Goal: Task Accomplishment & Management: Manage account settings

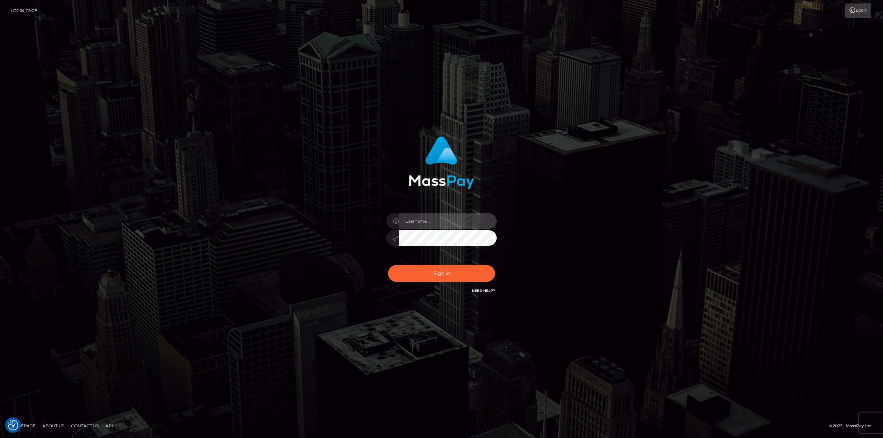
type input "Dikla Silver"
click at [414, 276] on button "Sign in" at bounding box center [441, 273] width 107 height 17
type input "Dikla Silver"
click at [443, 275] on button "Sign in" at bounding box center [441, 273] width 107 height 17
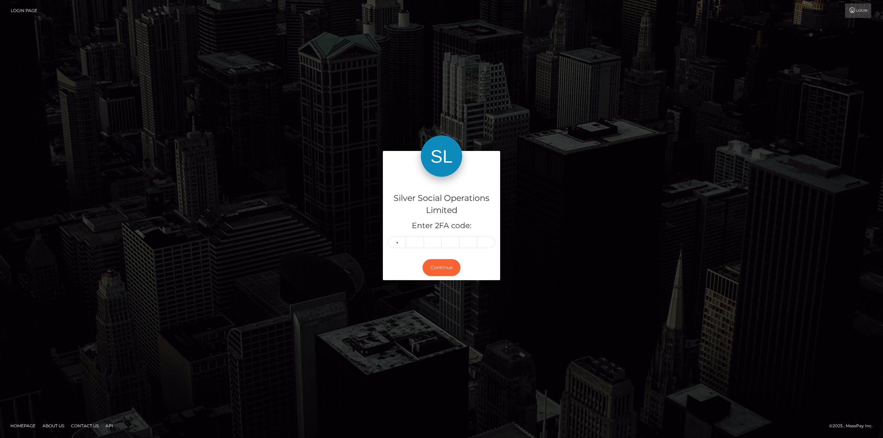
type input "0"
type input "2"
type input "0"
type input "3"
type input "5"
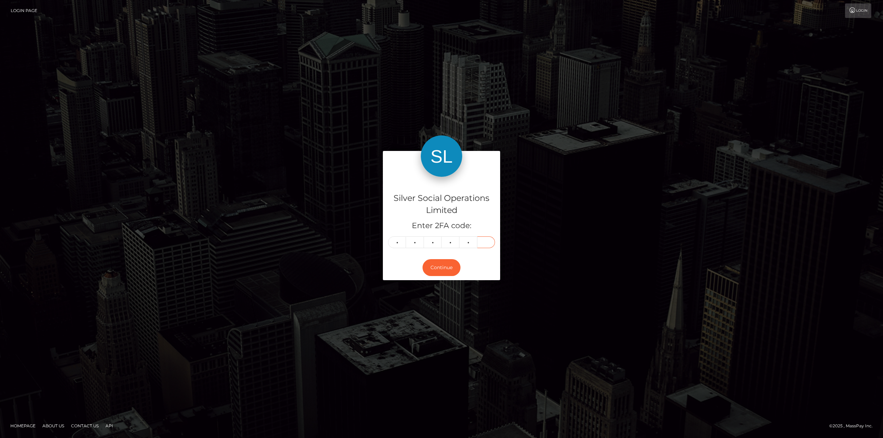
type input "7"
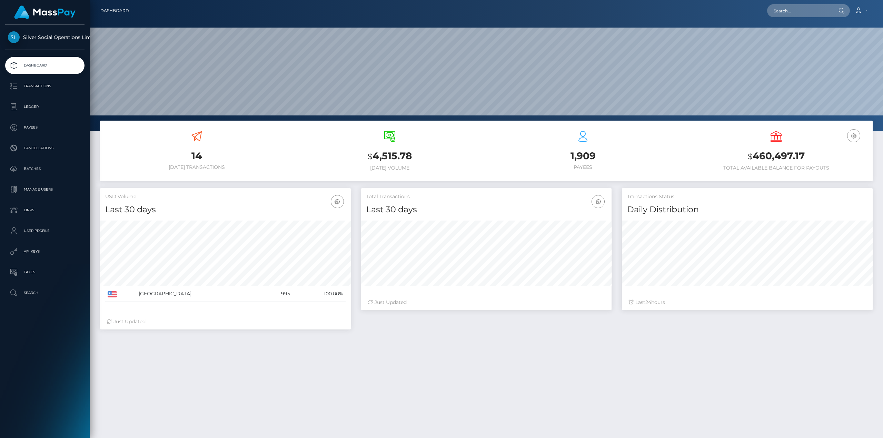
scroll to position [122, 250]
click at [775, 158] on h3 "$ 460,497.17" at bounding box center [776, 156] width 183 height 14
click at [778, 156] on h3 "$ 460,497.17" at bounding box center [776, 156] width 183 height 14
